Goal: Find specific page/section: Find specific page/section

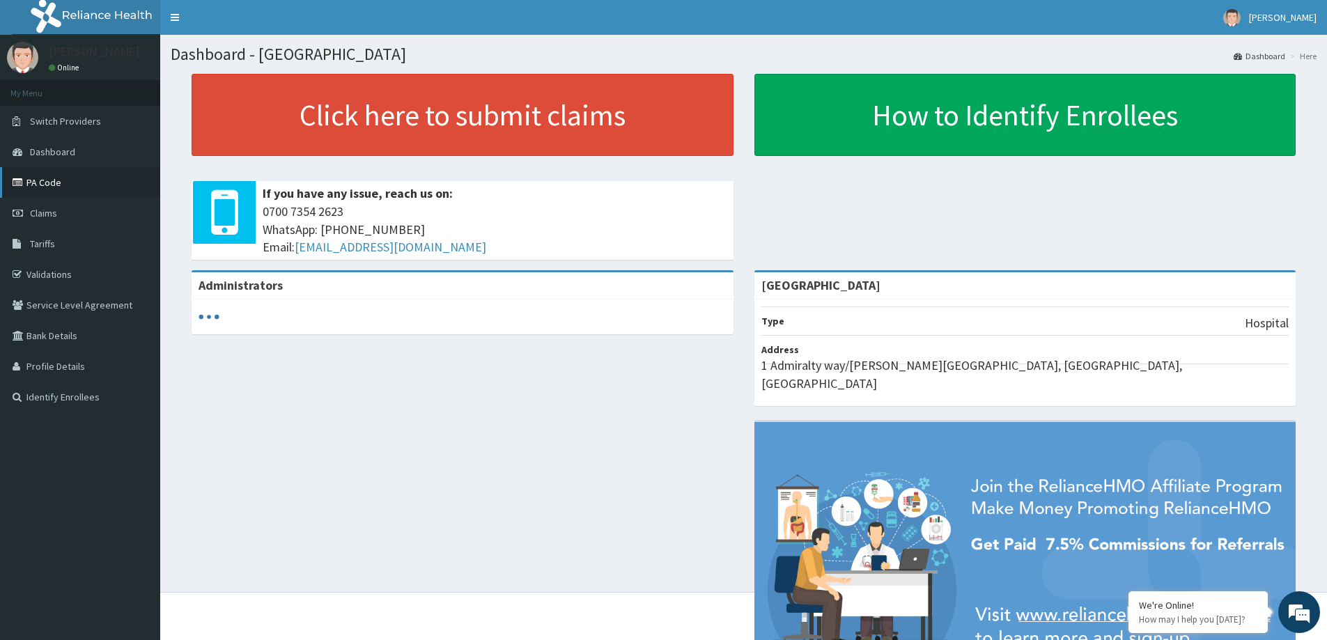
click at [44, 183] on link "PA Code" at bounding box center [80, 182] width 160 height 31
click at [45, 183] on link "PA Code" at bounding box center [80, 182] width 160 height 31
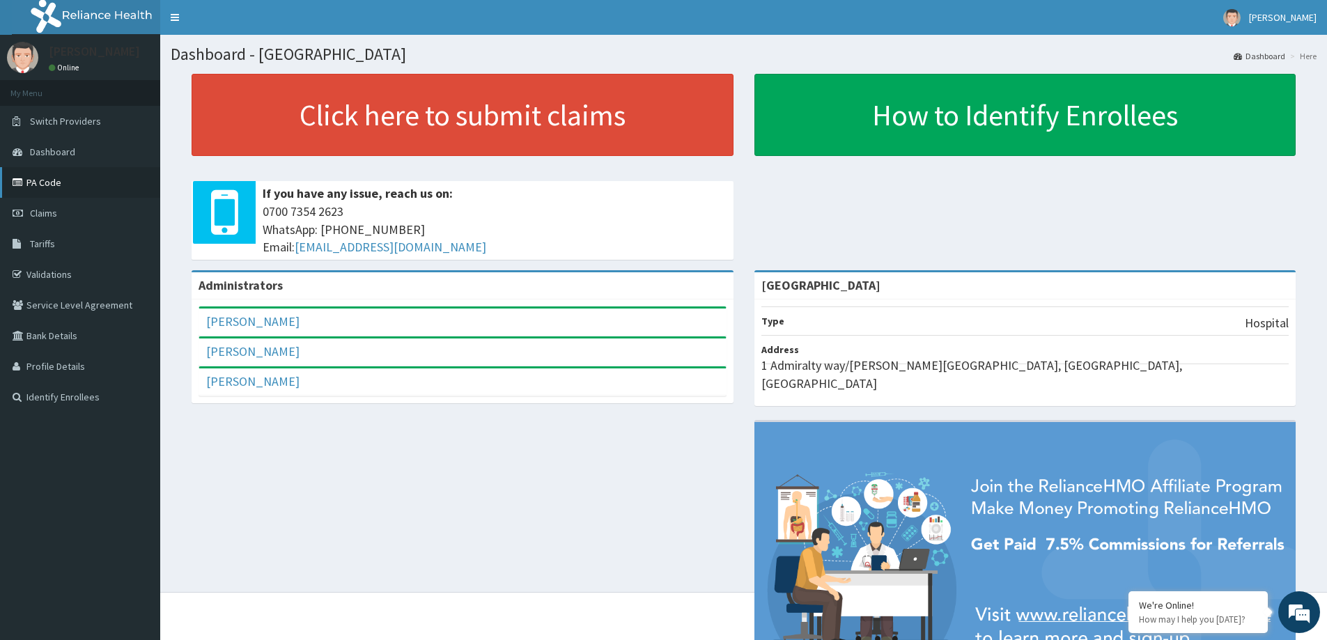
click at [47, 180] on link "PA Code" at bounding box center [80, 182] width 160 height 31
click at [36, 179] on link "PA Code" at bounding box center [80, 182] width 160 height 31
click at [38, 180] on link "PA Code" at bounding box center [80, 182] width 160 height 31
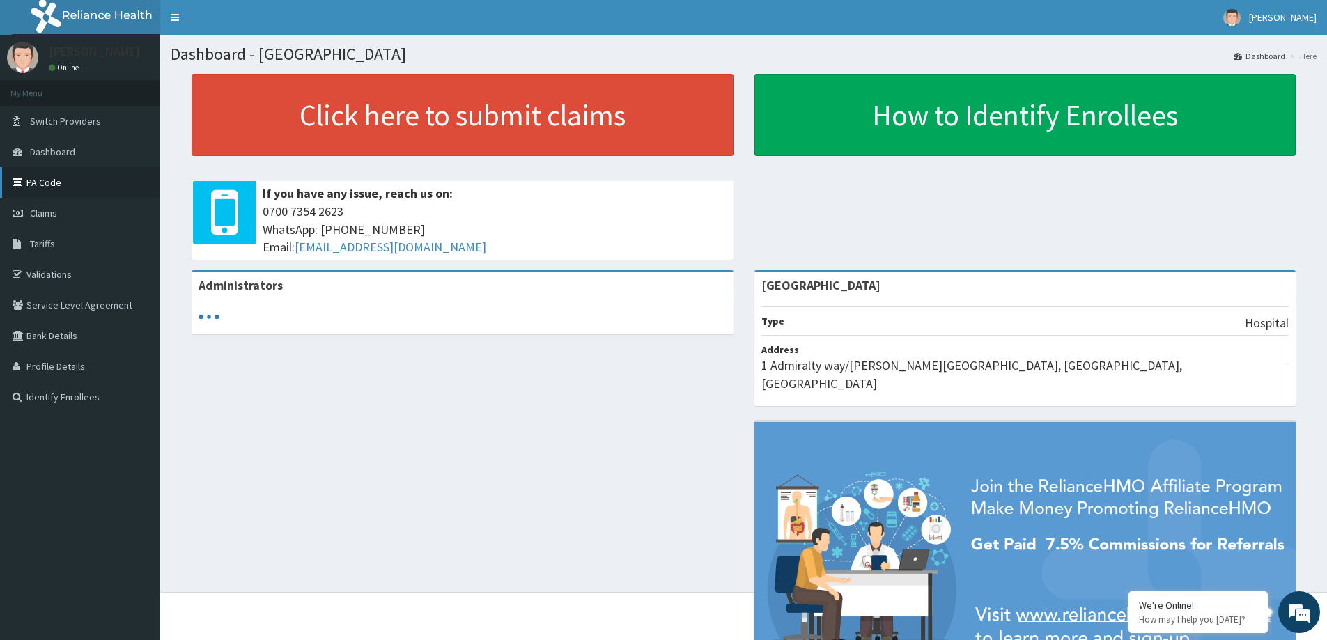
click at [42, 180] on link "PA Code" at bounding box center [80, 182] width 160 height 31
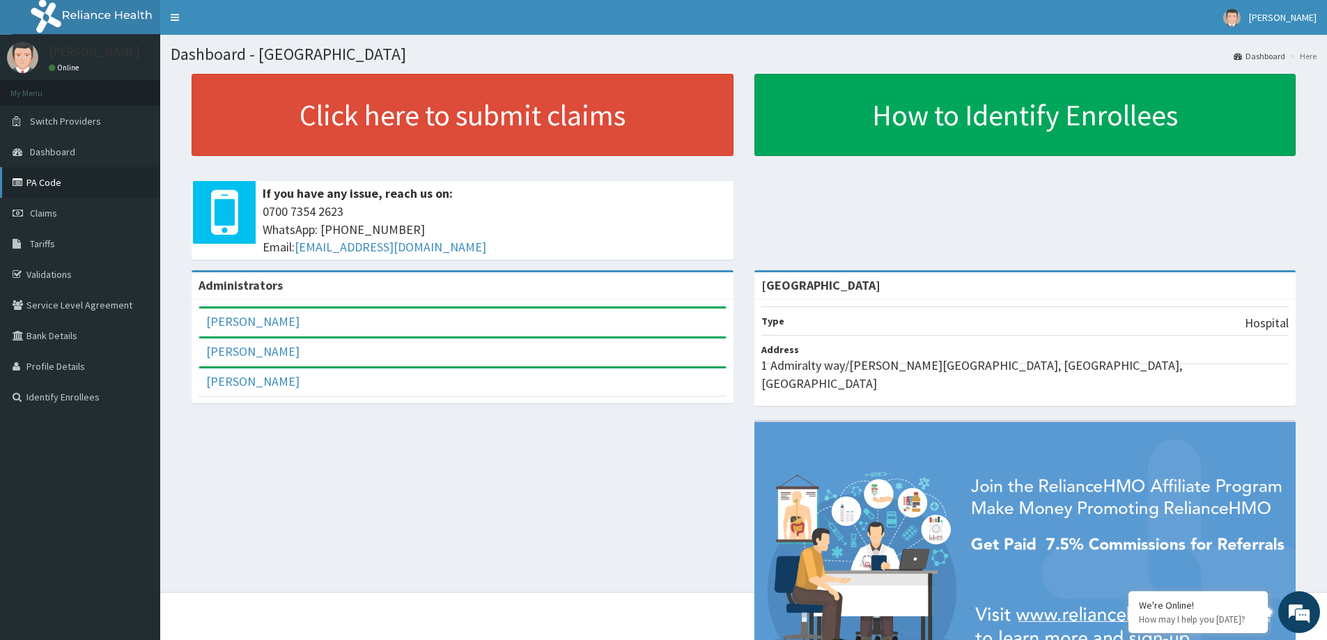
click at [42, 178] on link "PA Code" at bounding box center [80, 182] width 160 height 31
